Goal: Information Seeking & Learning: Learn about a topic

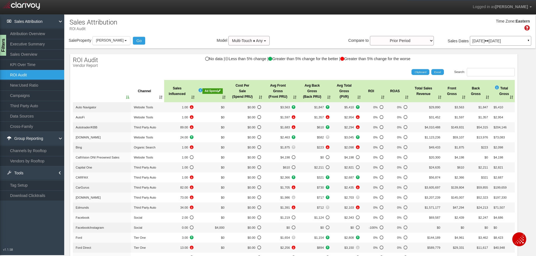
select select "30"
click at [218, 90] on icon at bounding box center [219, 91] width 3 height 3
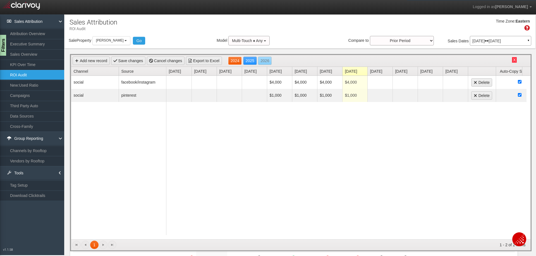
click at [234, 60] on link "2024" at bounding box center [235, 61] width 14 height 8
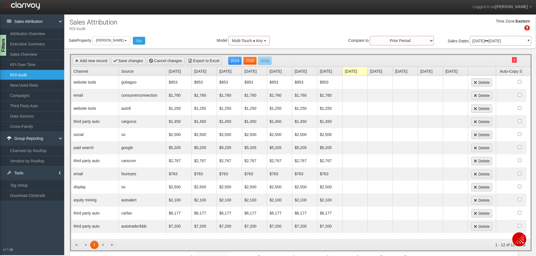
click at [249, 58] on link "2025" at bounding box center [250, 61] width 14 height 8
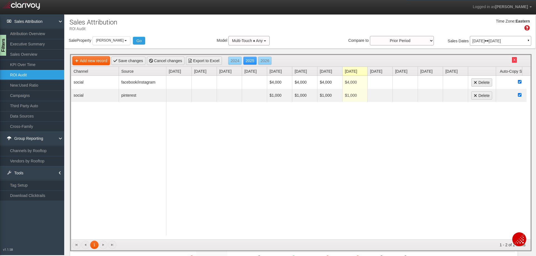
click at [100, 63] on link "Add new record" at bounding box center [91, 61] width 37 height 8
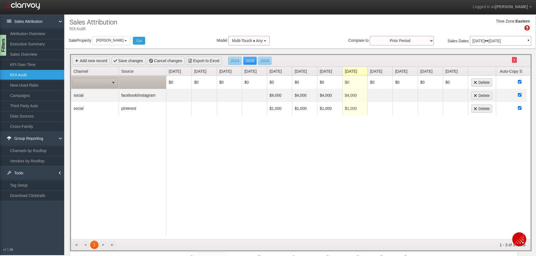
click at [102, 82] on span at bounding box center [91, 83] width 37 height 8
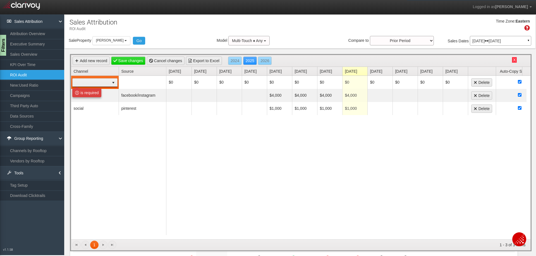
click at [187, 31] on div "Time Zone: Eastern" at bounding box center [299, 27] width 471 height 18
click at [32, 53] on link "Sales Overview" at bounding box center [32, 54] width 64 height 10
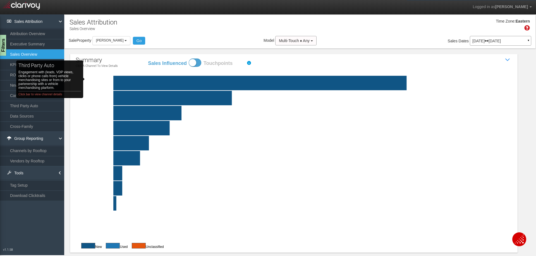
click at [96, 79] on rect "third party auto Engagement with (leads, VDP views, clicks or phone calls from)…" at bounding box center [113, 83] width 48 height 15
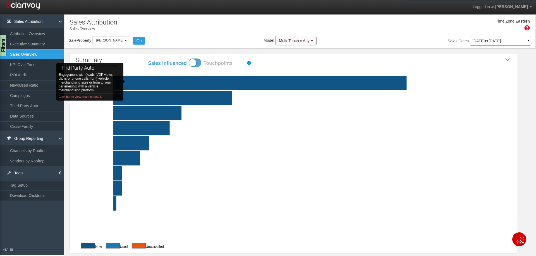
click at [136, 82] on rect "third party auto Engagement with (leads, VDP views, clicks or phone calls from)…" at bounding box center [113, 83] width 48 height 15
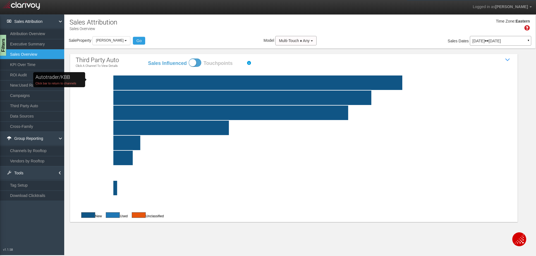
click at [104, 80] on rect "Autotrader/KBB Click bar to return to channels" at bounding box center [113, 83] width 48 height 15
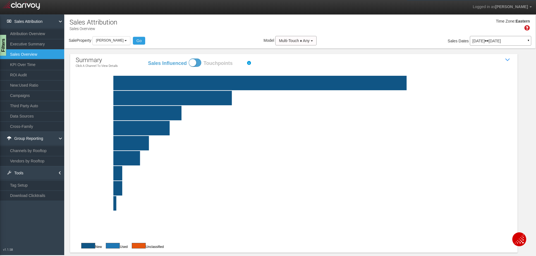
click at [508, 36] on div "[DATE] [DATE] ▼" at bounding box center [500, 41] width 61 height 10
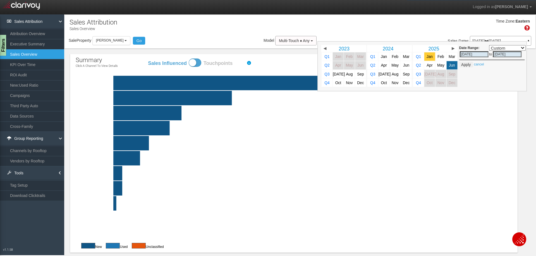
click at [426, 55] on span "Jan" at bounding box center [429, 57] width 6 height 4
select select ","
type input "[DATE]"
click at [449, 67] on span "Jun" at bounding box center [452, 65] width 6 height 4
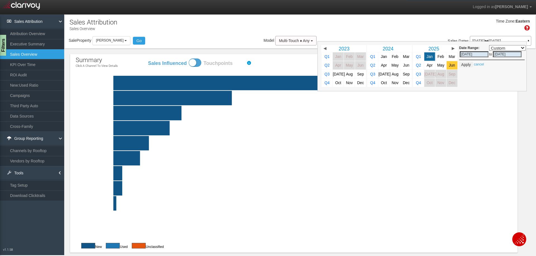
select select ","
type input "[DATE]"
click at [464, 65] on button "Apply" at bounding box center [466, 65] width 14 height 6
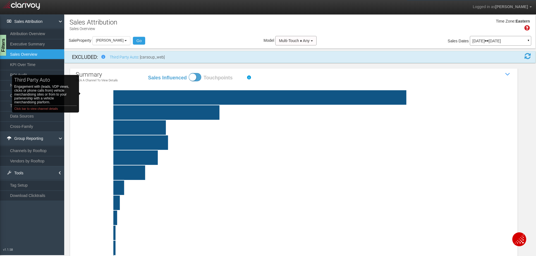
click at [92, 95] on rect "third party auto Engagement with (leads, VDP views, clicks or phone calls from)…" at bounding box center [113, 97] width 48 height 15
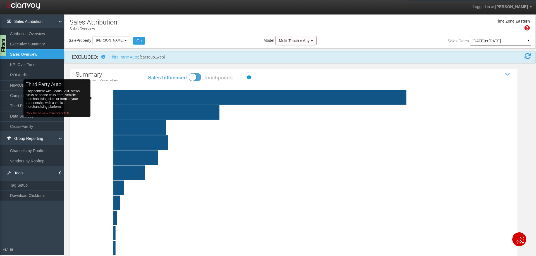
click at [103, 98] on rect "third party auto Engagement with (leads, VDP views, clicks or phone calls from)…" at bounding box center [113, 97] width 48 height 15
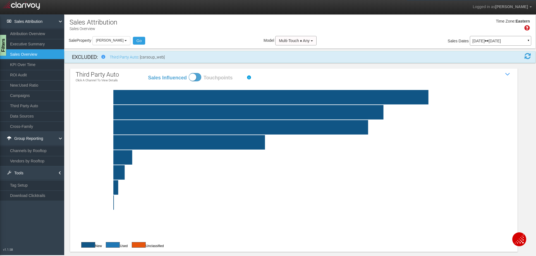
click at [88, 96] on icon "Autotrader/KBB Click bar to return to channels CarGurus Click bar to return to …" at bounding box center [294, 161] width 436 height 155
click at [95, 96] on rect "Autotrader/KBB Click bar to return to channels" at bounding box center [113, 97] width 48 height 15
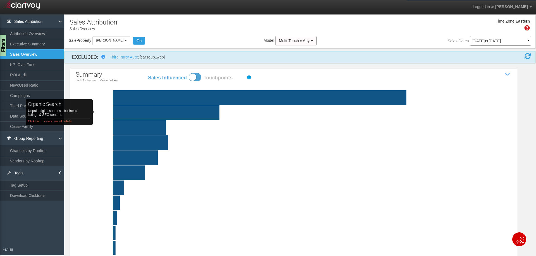
click rect "organic search Unpaid digital sources - business listings & SEO content. Click …"
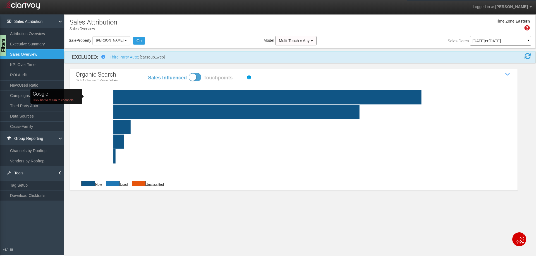
click at [102, 97] on rect "Google Click bar to return to channels" at bounding box center [113, 97] width 48 height 14
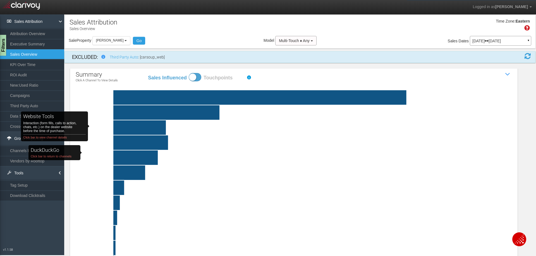
click rect "website tools Interaction (form fills, calls to action, chats, etc.) on the dea…"
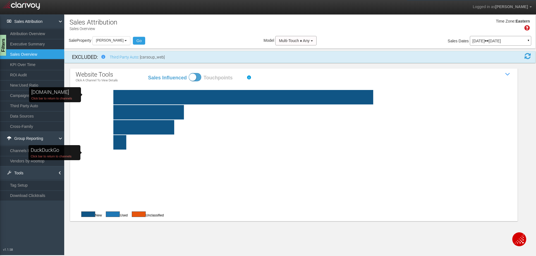
click at [101, 95] on rect "[DOMAIN_NAME] Click bar to return to channels" at bounding box center [113, 97] width 48 height 15
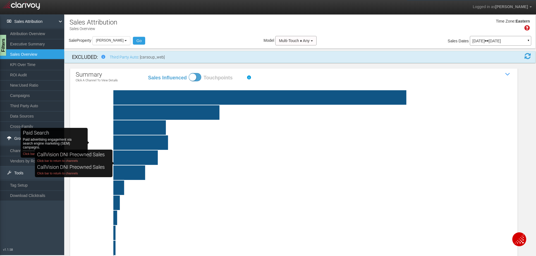
click rect "paid search Paid advertising engagement via search engine marketing (SEM) campa…"
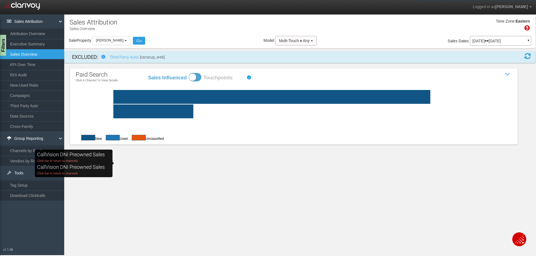
click at [195, 40] on div "Sale Property Loading [PERSON_NAME] [PERSON_NAME] Select all [PERSON_NAME] - av…" at bounding box center [299, 42] width 471 height 12
click rect "Google Ads phone number Click bar to return to channels"
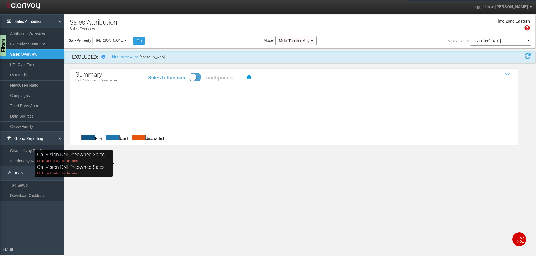
drag, startPoint x: 62, startPoint y: 165, endPoint x: 67, endPoint y: 184, distance: 19.2
click at [63, 158] on h2 "CallVision DNI Preowned Sales" at bounding box center [71, 154] width 68 height 7
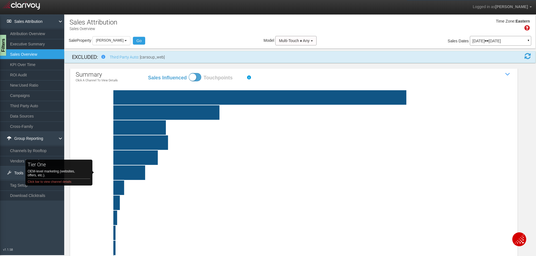
click rect "tier one OEM-level marketing (websites, offers, etc.). Click bar to view channe…"
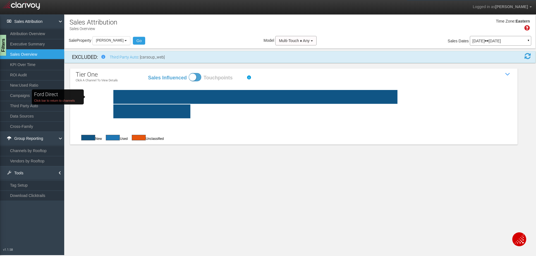
click at [104, 97] on rect "Ford Direct Click bar to return to channels" at bounding box center [113, 97] width 48 height 14
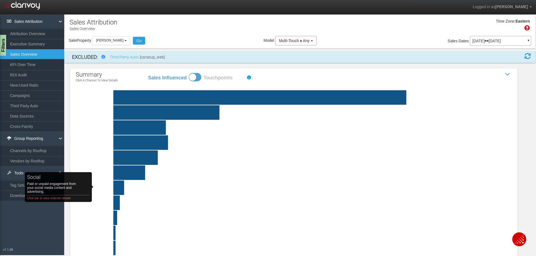
click rect "social Paid or unpaid engagement from your social media content and advertising…"
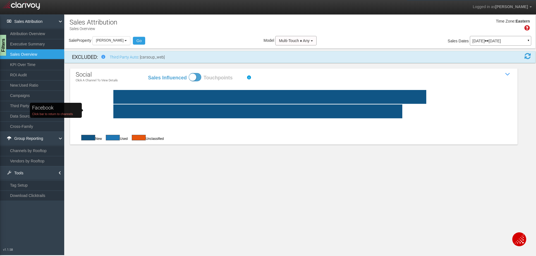
click rect "Facebook Click bar to return to channels"
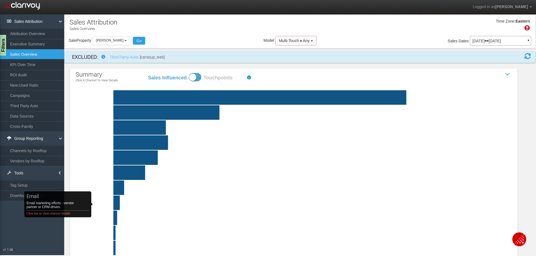
click rect "email Email marketing efforts - vendor partner or CRM-driven. Click bar to view…"
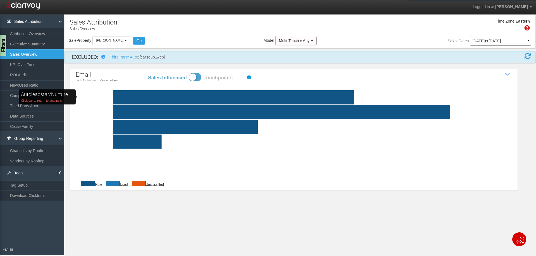
click at [94, 97] on rect "Autoleadstar/nurture Click bar to return to channels" at bounding box center [113, 97] width 48 height 14
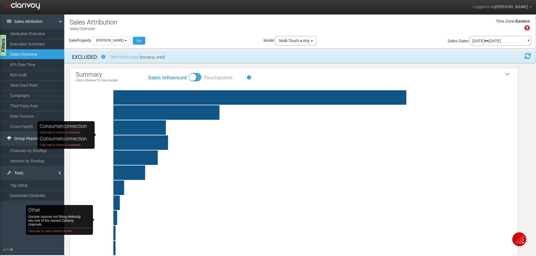
click rect "other Unclear sources not fitting distinctly into one of the named Clarivoy cha…"
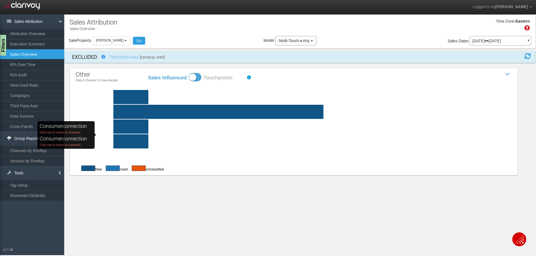
click at [401, 76] on div "other Click a channel to view details Sales Influenced Touchpoints Show / Hide …" at bounding box center [293, 122] width 447 height 107
click at [79, 130] on h2 "consumerconnection" at bounding box center [63, 126] width 47 height 7
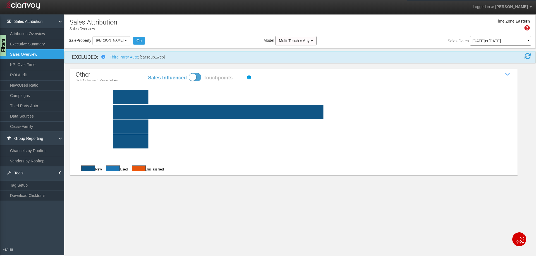
drag, startPoint x: 104, startPoint y: 127, endPoint x: 220, endPoint y: 166, distance: 122.5
drag, startPoint x: 220, startPoint y: 166, endPoint x: 201, endPoint y: 171, distance: 19.6
click at [201, 171] on div "New Used Unclassified" at bounding box center [294, 168] width 436 height 9
click rect "[DOMAIN_NAME] Click bar to return to channels"
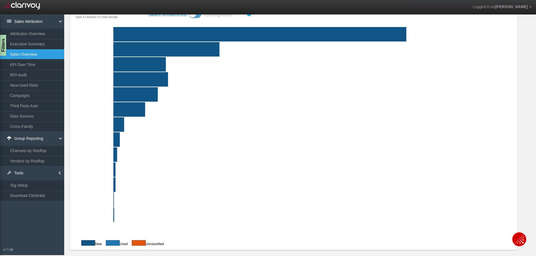
scroll to position [66, 0]
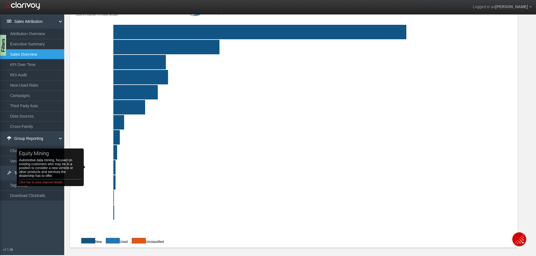
click rect "equity mining Automotive data mining, focused on existing customers who may be …"
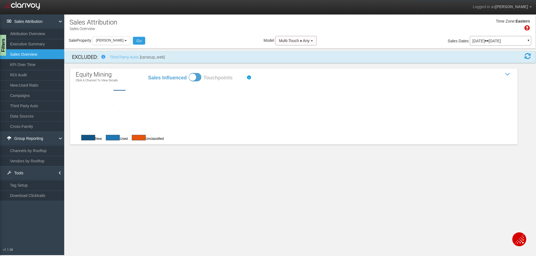
scroll to position [0, 0]
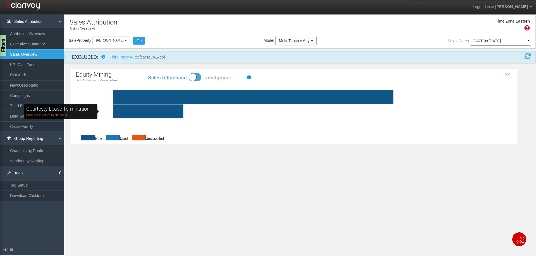
click rect "Courtesty Lease Termination Click bar to return to channels"
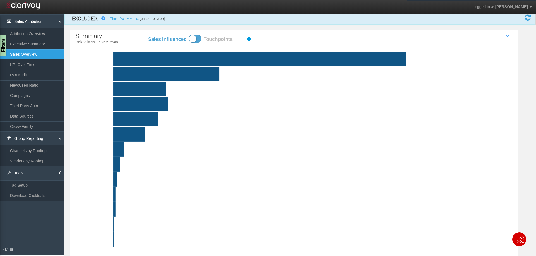
scroll to position [66, 0]
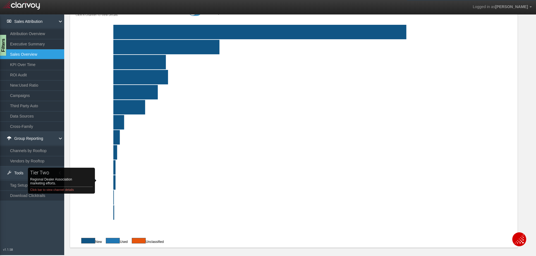
click rect "tier two Regional Dealer Association marketing efforts. Click bar to view chann…"
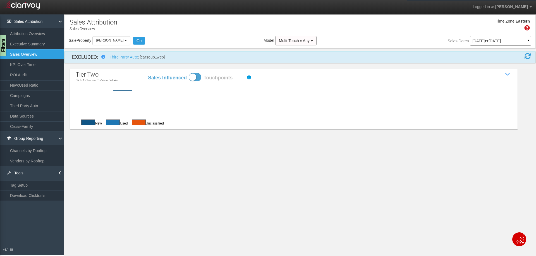
scroll to position [0, 0]
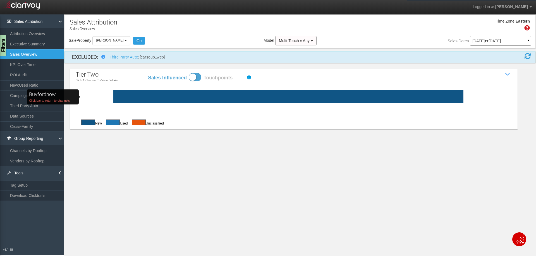
click at [99, 97] on rect "buyfordnow Click bar to return to channels" at bounding box center [113, 96] width 48 height 13
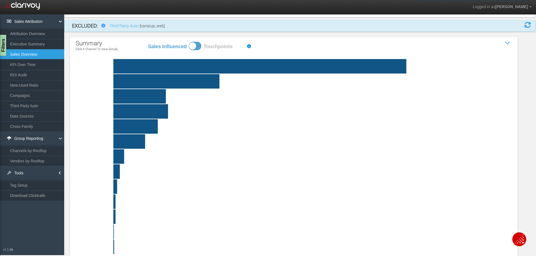
scroll to position [66, 0]
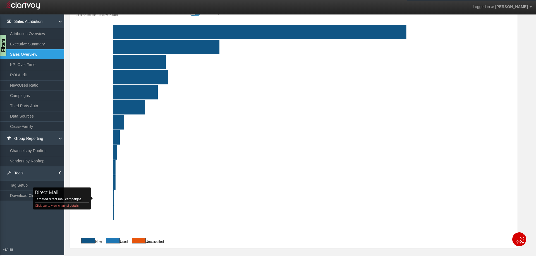
click rect "direct mail Targeted direct mail campaigns. Click bar to view channel details"
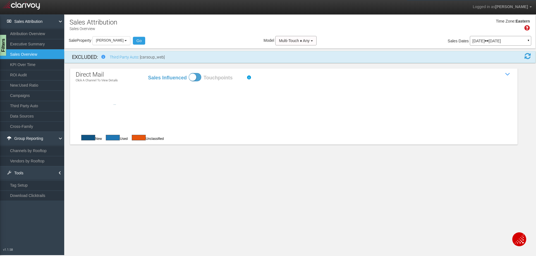
scroll to position [0, 0]
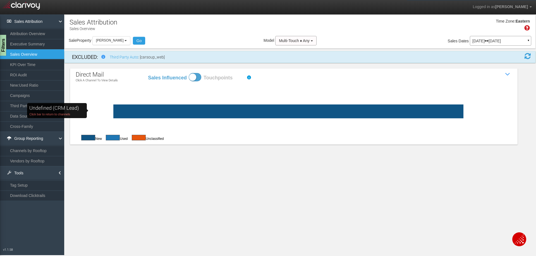
click rect "undefined (CRM Lead) Click bar to return to channels"
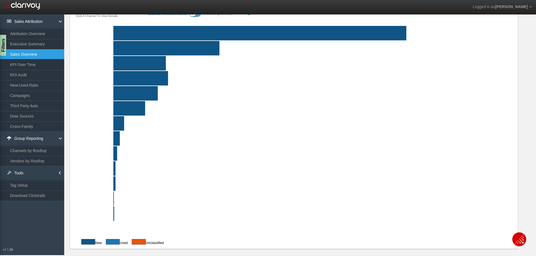
scroll to position [66, 0]
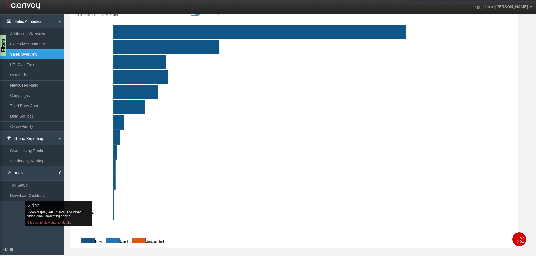
click rect "video Video display ads, preroll, and other video email marketing efforts. Clic…"
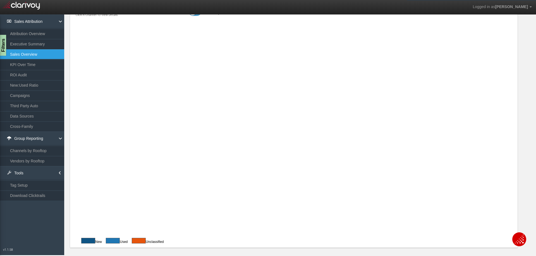
scroll to position [0, 0]
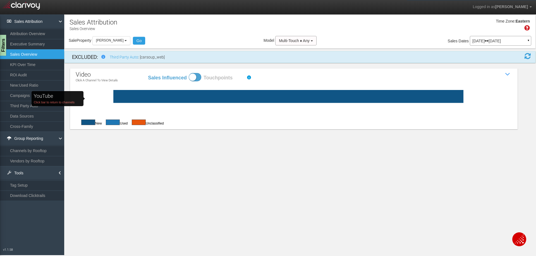
click at [104, 99] on rect "YouTube Click bar to return to channels" at bounding box center [113, 96] width 48 height 13
